Goal: Contribute content

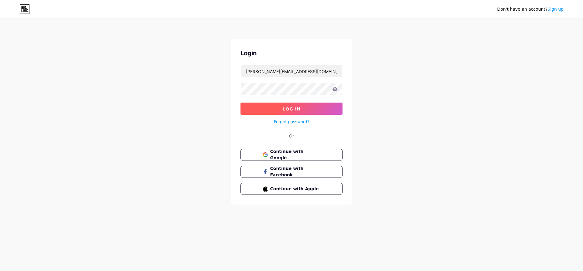
click at [277, 113] on button "Log In" at bounding box center [292, 109] width 102 height 12
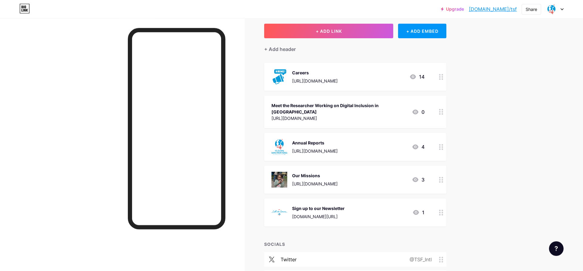
scroll to position [31, 0]
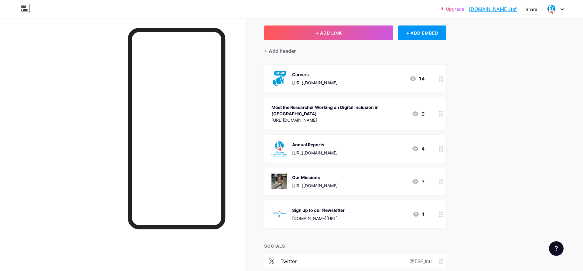
click at [438, 114] on div at bounding box center [441, 113] width 10 height 32
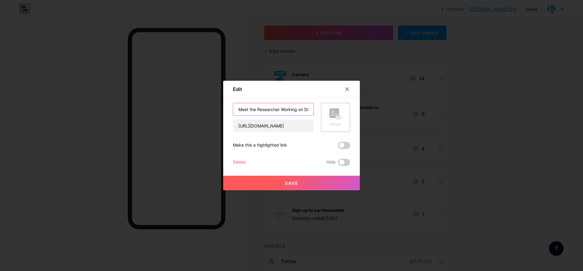
click at [268, 108] on input "Meet the Researcher Working on Digital Inclusion in [GEOGRAPHIC_DATA]" at bounding box center [273, 109] width 80 height 12
click at [275, 123] on input "[URL][DOMAIN_NAME]" at bounding box center [273, 126] width 80 height 12
paste input "10"
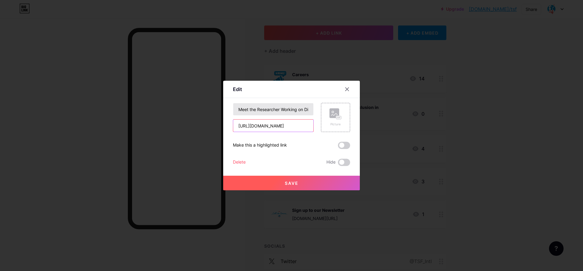
type input "[URL][DOMAIN_NAME]"
click at [270, 111] on input "Meet the Researcher Working on Digital Inclusion in [GEOGRAPHIC_DATA]" at bounding box center [273, 109] width 80 height 12
paste input "Community Resilience in [GEOGRAPHIC_DATA]"
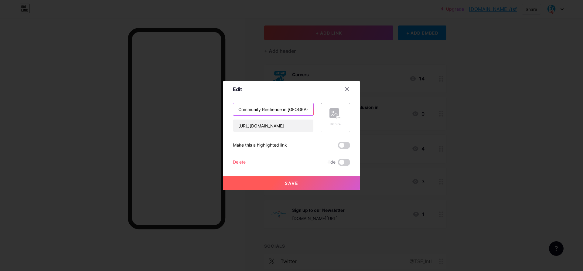
scroll to position [0, 8]
type input "Community Resilience in [GEOGRAPHIC_DATA]"
click at [335, 121] on div "Picture" at bounding box center [336, 117] width 12 height 18
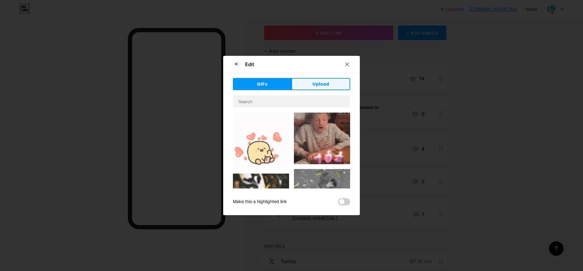
click at [328, 85] on button "Upload" at bounding box center [321, 84] width 59 height 12
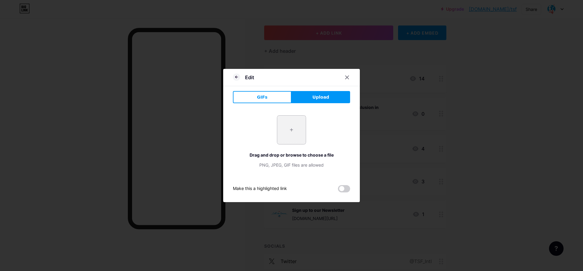
click at [291, 139] on input "file" at bounding box center [291, 130] width 29 height 29
type input "C:\fakepath\IMG_7554.JPG"
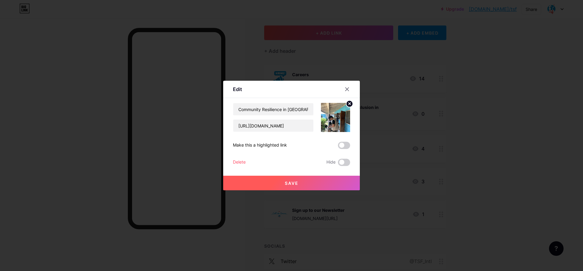
click at [308, 186] on button "Save" at bounding box center [291, 183] width 137 height 15
